Goal: Task Accomplishment & Management: Complete application form

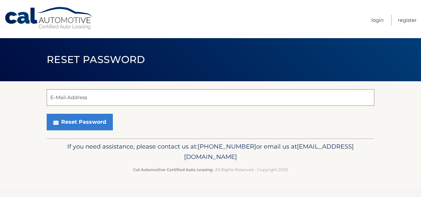
click at [73, 96] on input "E-Mail Address" at bounding box center [211, 97] width 328 height 17
type input "rtasman2010@hotmail.com"
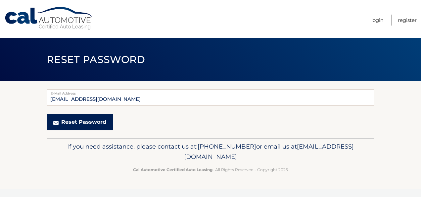
click at [75, 123] on button "Reset Password" at bounding box center [80, 122] width 66 height 17
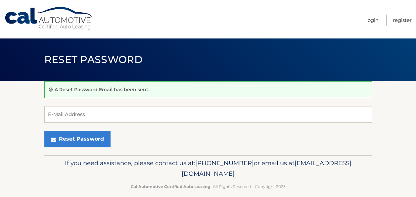
click at [140, 127] on form "E-Mail Address Reset Password" at bounding box center [208, 126] width 328 height 41
click at [365, 20] on nav "Menu Login Register" at bounding box center [255, 19] width 313 height 38
click at [366, 20] on link "Login" at bounding box center [372, 20] width 12 height 11
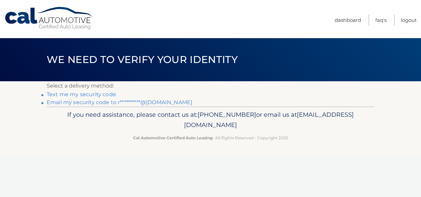
click at [87, 95] on link "Text me my security code" at bounding box center [82, 94] width 70 height 6
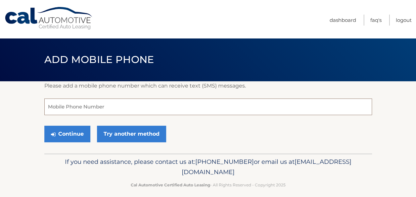
click at [78, 104] on input "tel" at bounding box center [208, 106] width 328 height 17
drag, startPoint x: 79, startPoint y: 112, endPoint x: 0, endPoint y: 114, distance: 79.5
click at [0, 113] on html "Cal Automotive Menu Dashboard FAQ's Logout ×" at bounding box center [208, 98] width 416 height 197
type input "2014036836"
click at [205, 138] on div "Continue Try another method" at bounding box center [208, 134] width 328 height 23
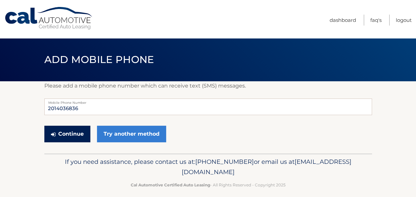
click at [60, 134] on button "Continue" at bounding box center [67, 133] width 46 height 17
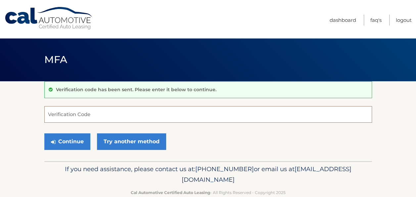
click at [71, 112] on input "Verification Code" at bounding box center [208, 114] width 328 height 17
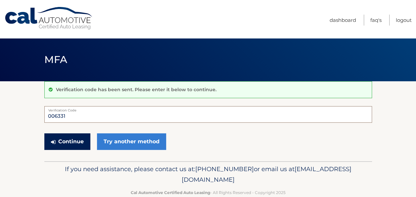
type input "006331"
click at [79, 141] on button "Continue" at bounding box center [67, 141] width 46 height 17
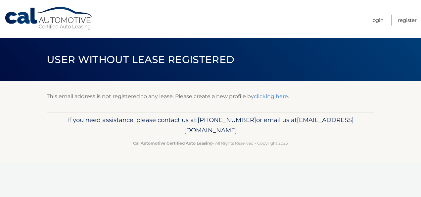
click at [270, 95] on link "clicking here" at bounding box center [271, 96] width 34 height 6
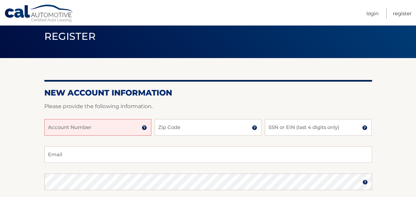
scroll to position [33, 0]
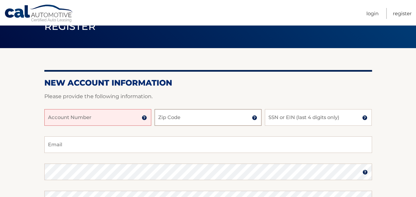
click at [197, 120] on input "Zip Code" at bounding box center [208, 117] width 107 height 17
type input "07630"
click at [279, 118] on input "SSN or EIN (last 4 digits only)" at bounding box center [318, 117] width 107 height 17
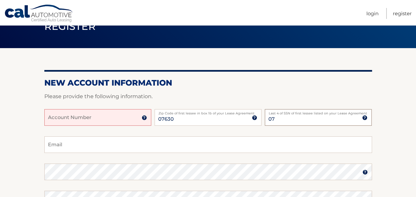
type input "0"
type input "0936"
drag, startPoint x: 289, startPoint y: 121, endPoint x: 258, endPoint y: 124, distance: 31.0
click at [258, 124] on div "Account Number 11 digit account number provided on your coupon book or Welcome …" at bounding box center [208, 122] width 328 height 27
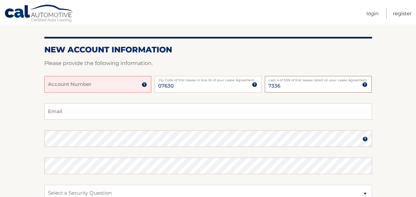
type input "7336"
click at [95, 110] on input "Email" at bounding box center [208, 111] width 328 height 17
type input "rtasman2010@hotmail.com"
drag, startPoint x: 70, startPoint y: 130, endPoint x: 64, endPoint y: 135, distance: 7.5
click at [64, 135] on fieldset "rtasman2010@hotmail.com Email Password Password should be a minimum of 6 charac…" at bounding box center [208, 188] width 328 height 170
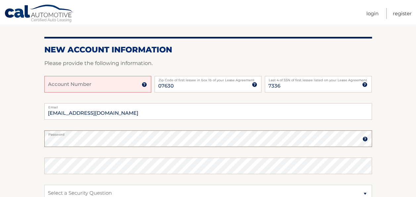
click at [41, 143] on section "New Account Information Please provide the following information. Account Numbe…" at bounding box center [208, 144] width 416 height 259
click at [364, 140] on img at bounding box center [365, 138] width 5 height 5
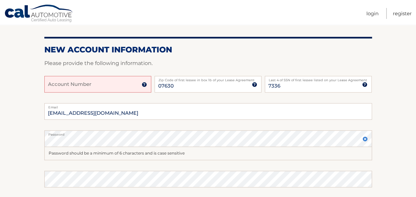
click at [375, 141] on section "New Account Information Please provide the following information. Account Numbe…" at bounding box center [208, 151] width 416 height 272
click at [184, 165] on fieldset "rtasman2010@hotmail.com Email Password Password should be a minimum of 6 charac…" at bounding box center [208, 195] width 328 height 184
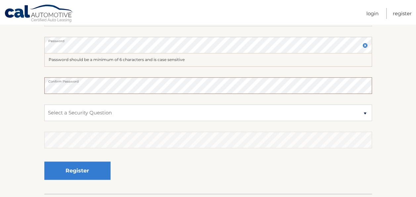
scroll to position [166, 0]
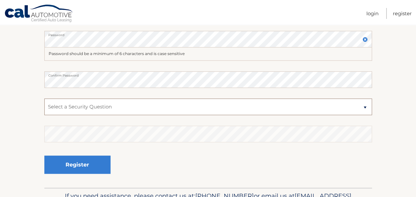
click at [364, 108] on select "Select a Security Question What was the name of your elementary school? What is…" at bounding box center [208, 106] width 328 height 17
select select "1"
click at [44, 98] on select "Select a Security Question What was the name of your elementary school? What is…" at bounding box center [208, 106] width 328 height 17
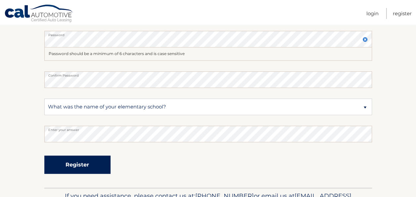
click at [94, 164] on button "Register" at bounding box center [77, 164] width 66 height 18
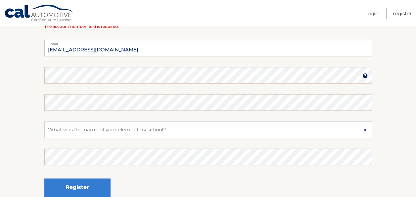
scroll to position [166, 0]
